Goal: Information Seeking & Learning: Learn about a topic

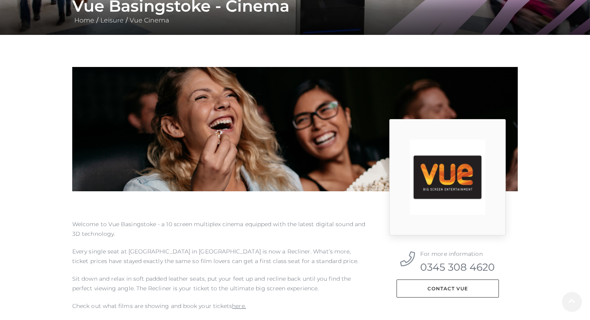
scroll to position [453, 0]
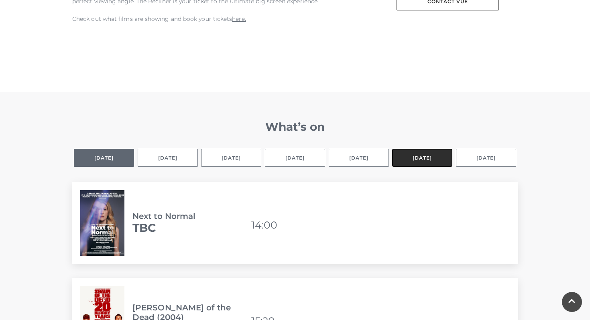
click at [420, 162] on button "[DATE]" at bounding box center [422, 158] width 60 height 18
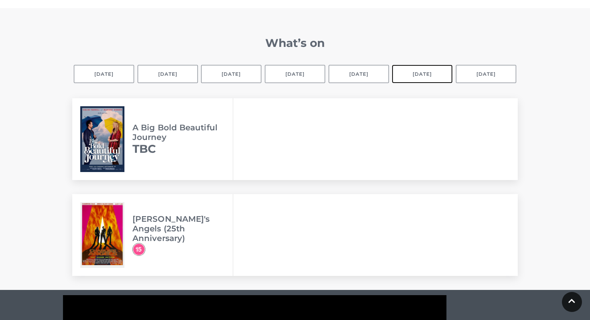
scroll to position [521, 0]
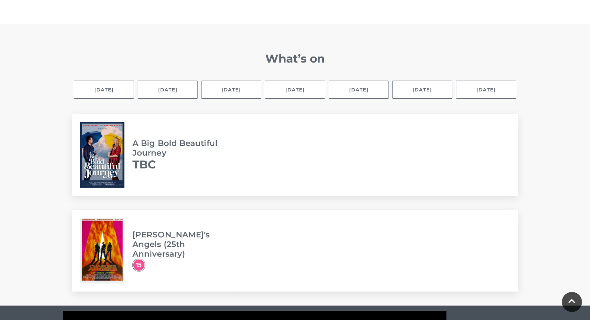
click at [343, 73] on div "What’s on Selected day [DATE] [DATE] [DATE] [DATE] [DATE] [DATE] [DATE] Next to…" at bounding box center [295, 179] width 458 height 254
click at [343, 81] on button "[DATE]" at bounding box center [359, 90] width 60 height 18
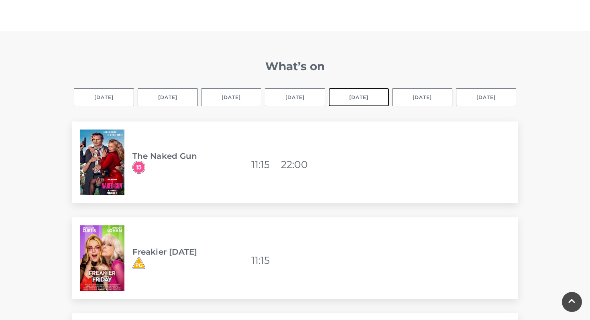
scroll to position [502, 0]
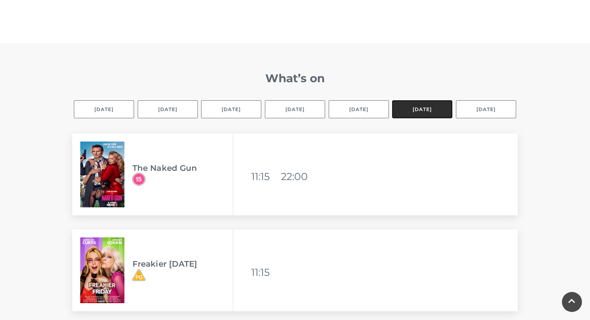
click at [399, 111] on button "[DATE]" at bounding box center [422, 109] width 60 height 18
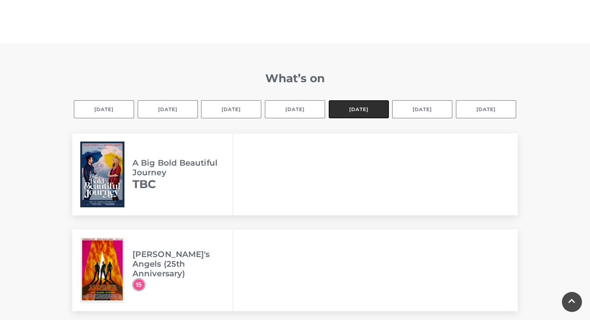
click at [349, 111] on button "[DATE]" at bounding box center [359, 109] width 60 height 18
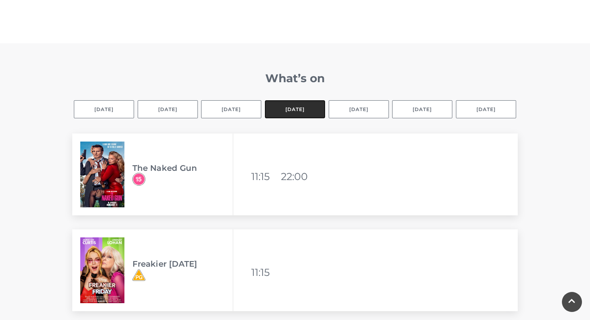
click at [293, 113] on button "[DATE]" at bounding box center [295, 109] width 60 height 18
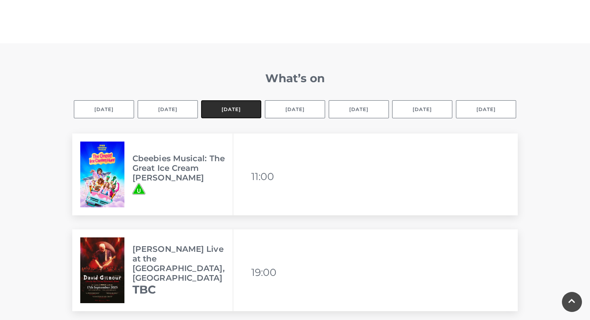
click at [236, 116] on button "[DATE]" at bounding box center [231, 109] width 60 height 18
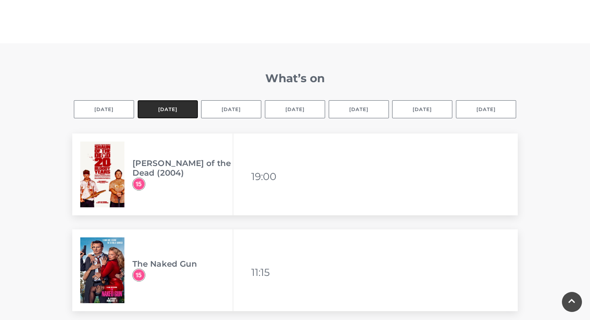
click at [165, 116] on button "[DATE]" at bounding box center [168, 109] width 60 height 18
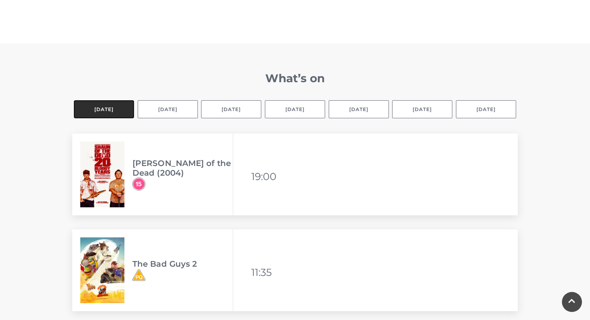
click at [104, 111] on button "Selected day [DATE]" at bounding box center [104, 109] width 60 height 18
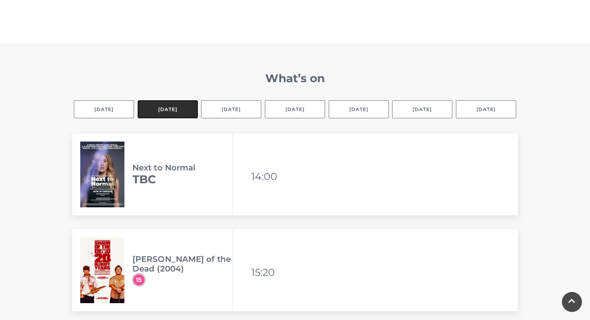
click at [151, 112] on button "[DATE]" at bounding box center [168, 109] width 60 height 18
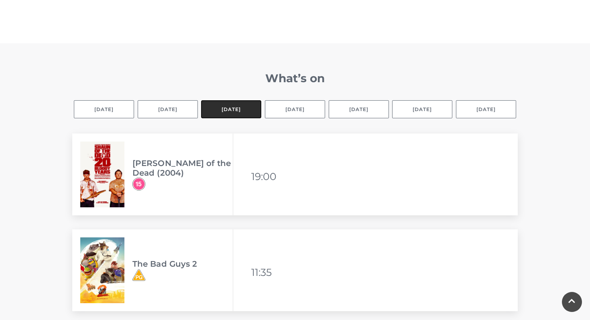
click at [219, 106] on button "[DATE]" at bounding box center [231, 109] width 60 height 18
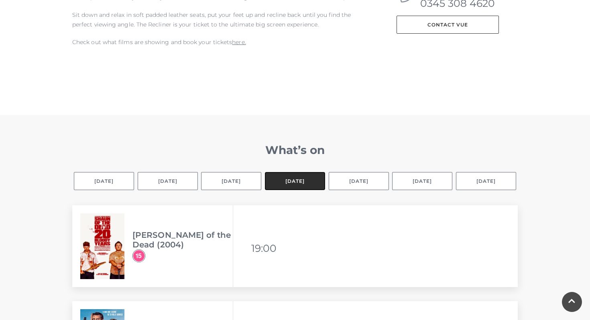
click at [293, 187] on button "[DATE]" at bounding box center [295, 181] width 60 height 18
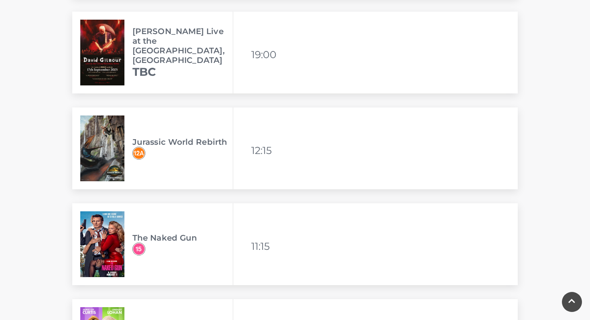
scroll to position [597, 0]
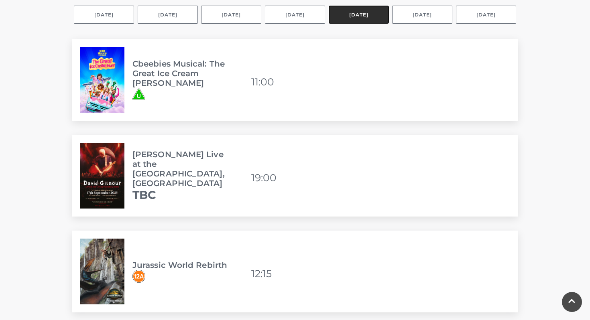
click at [351, 22] on button "[DATE]" at bounding box center [359, 15] width 60 height 18
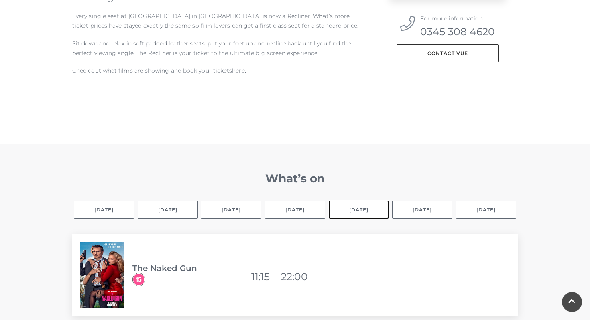
scroll to position [333, 0]
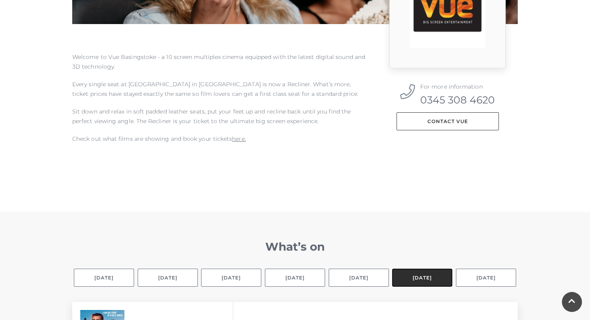
click at [418, 281] on button "[DATE]" at bounding box center [422, 278] width 60 height 18
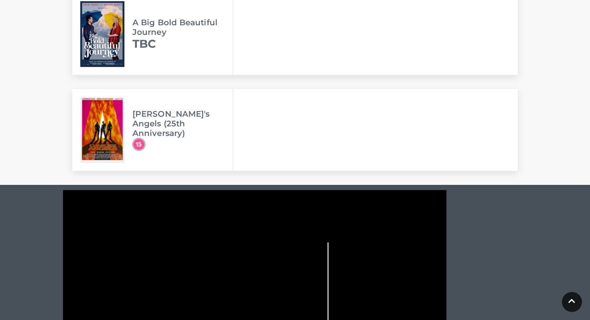
scroll to position [547, 0]
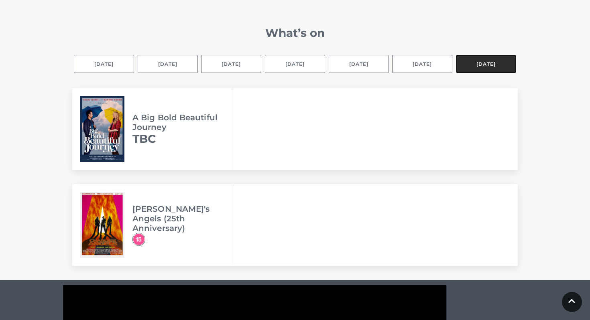
click at [466, 73] on button "[DATE]" at bounding box center [486, 64] width 60 height 18
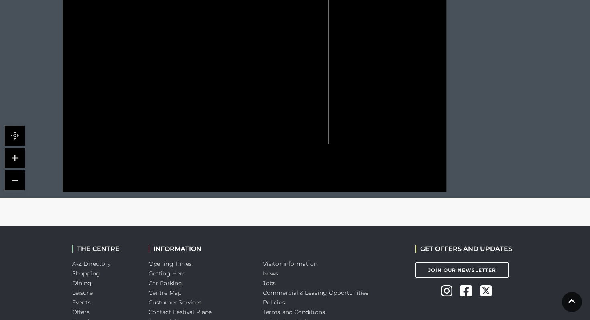
scroll to position [1100, 0]
